Goal: Information Seeking & Learning: Learn about a topic

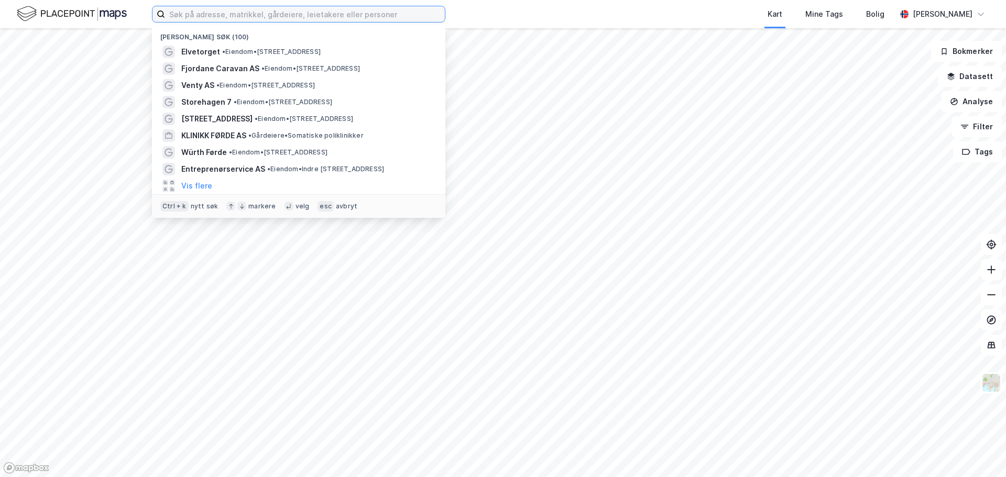
click at [279, 20] on input at bounding box center [305, 14] width 280 height 16
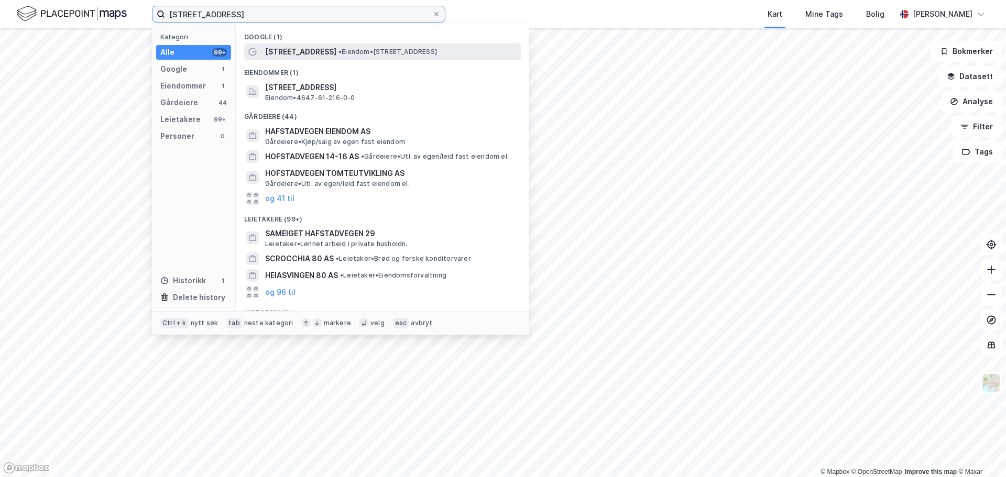
type input "[STREET_ADDRESS]"
click at [335, 46] on div "[STREET_ADDRESS] • Eiendom • [STREET_ADDRESS]" at bounding box center [392, 52] width 254 height 13
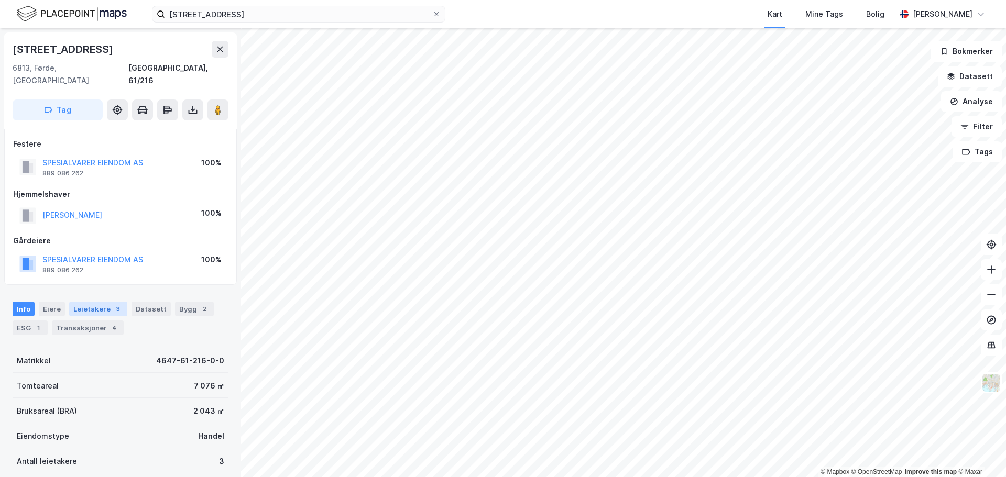
click at [103, 302] on div "Leietakere 3" at bounding box center [98, 309] width 58 height 15
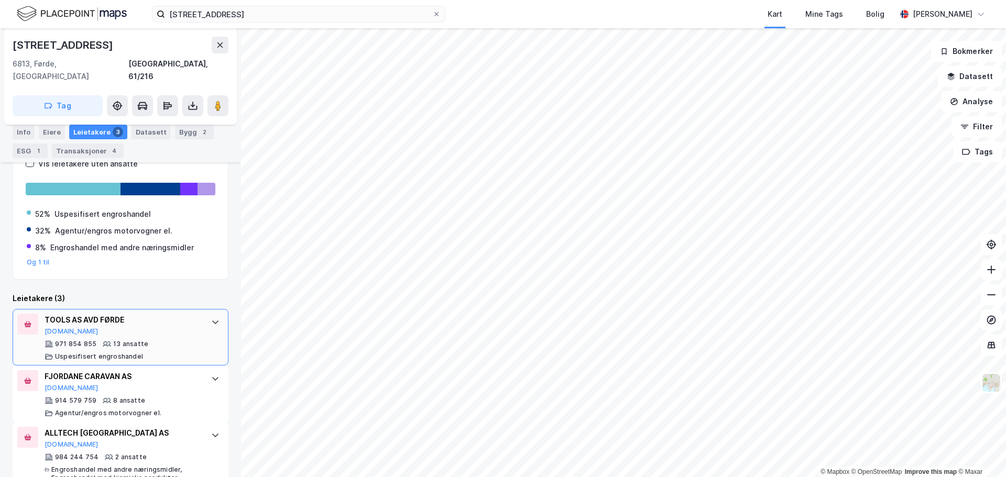
scroll to position [238, 0]
